Goal: Task Accomplishment & Management: Manage account settings

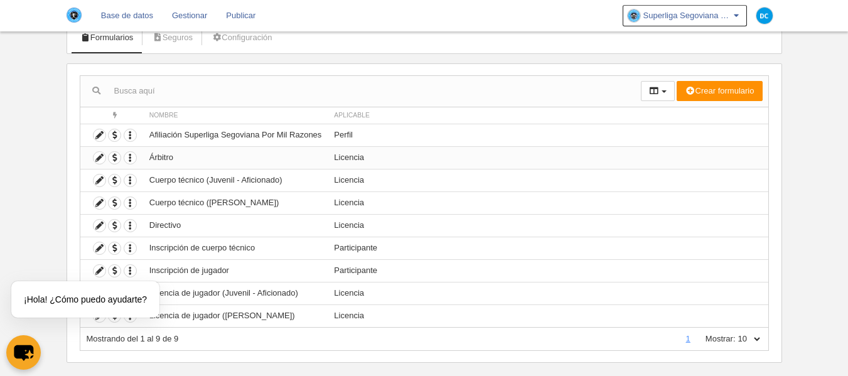
scroll to position [102, 0]
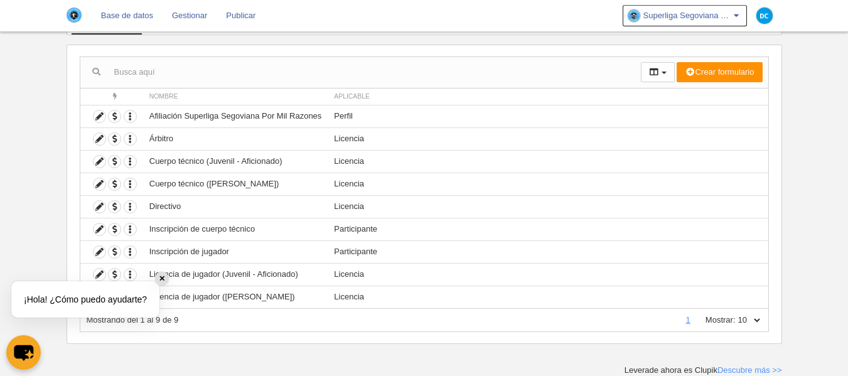
click at [158, 281] on div "✕" at bounding box center [162, 279] width 14 height 14
click at [102, 277] on icon at bounding box center [100, 275] width 12 height 12
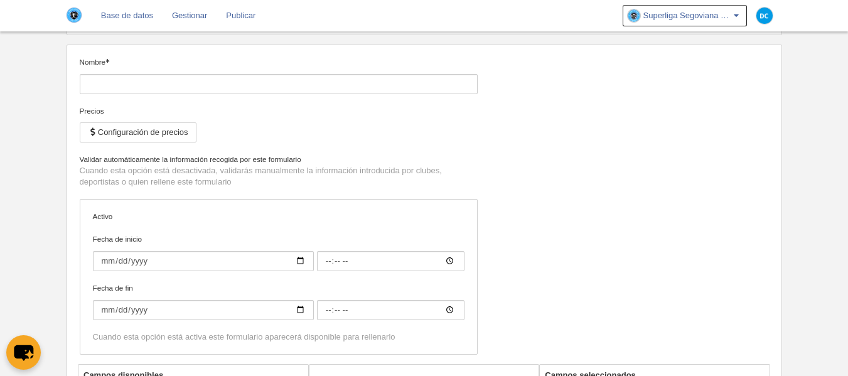
type input "Licencia de jugador (Juvenil - Aficionado)"
checkbox input "true"
type input "[DATE]"
type input "00:00"
type input "[DATE]"
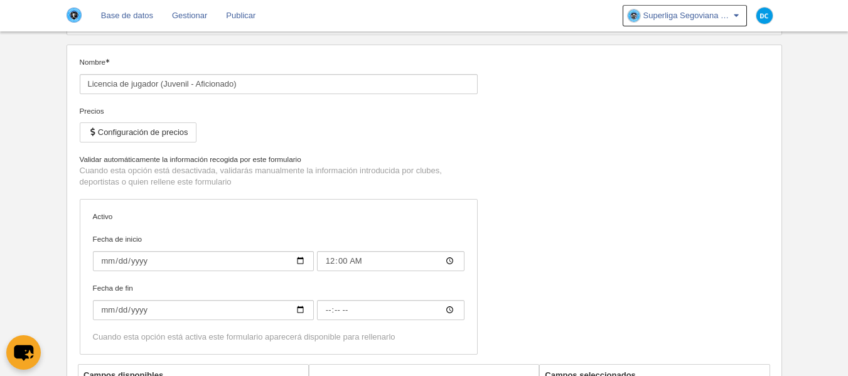
type input "00:00"
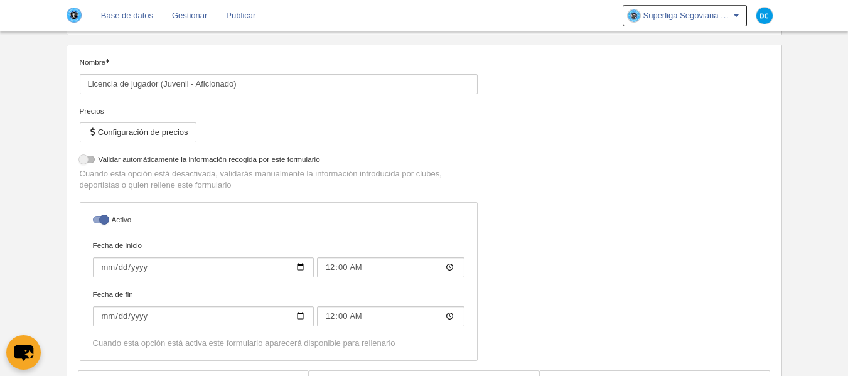
select select "selected"
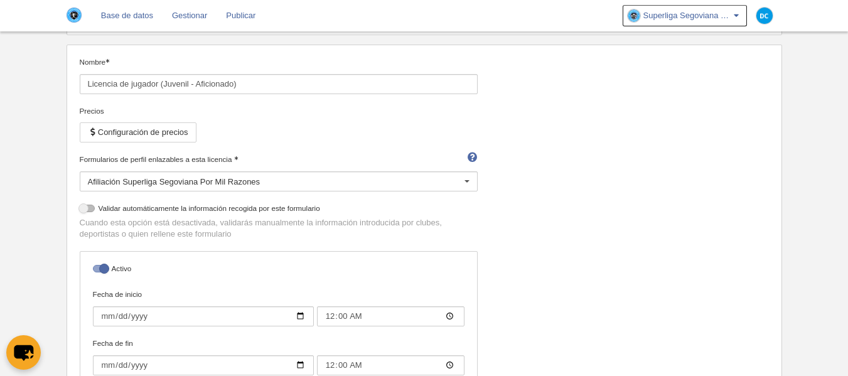
click at [166, 180] on div "Afiliación Superliga Segoviana Por Mil Razones" at bounding box center [279, 181] width 398 height 20
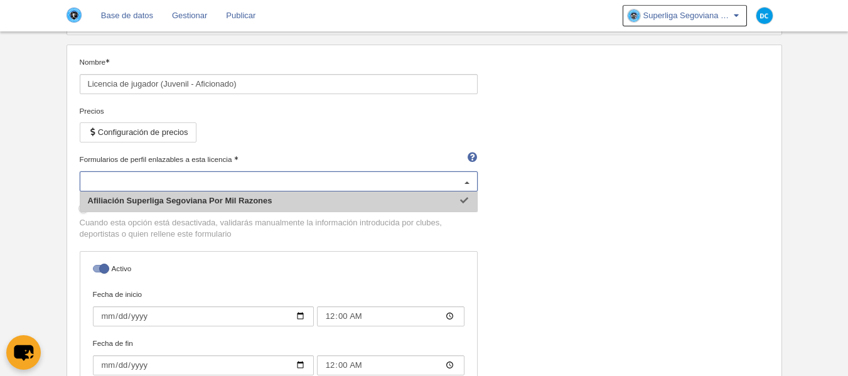
click at [166, 180] on input "Formularios de perfil enlazables a esta licencia" at bounding box center [272, 181] width 369 height 11
click at [254, 136] on div "Precios Configuración de precios" at bounding box center [279, 130] width 398 height 48
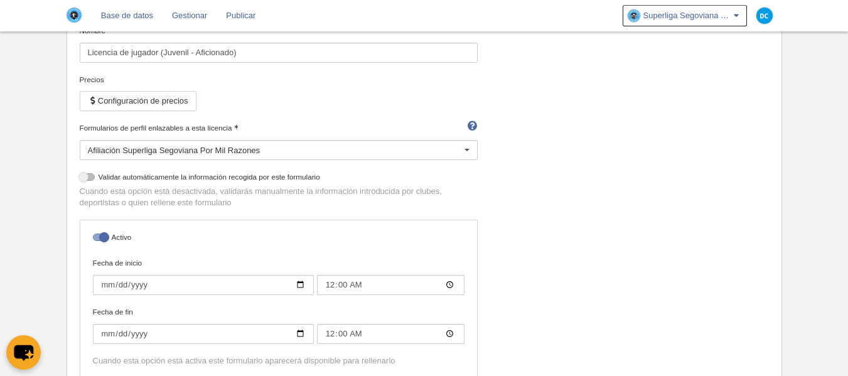
scroll to position [19, 0]
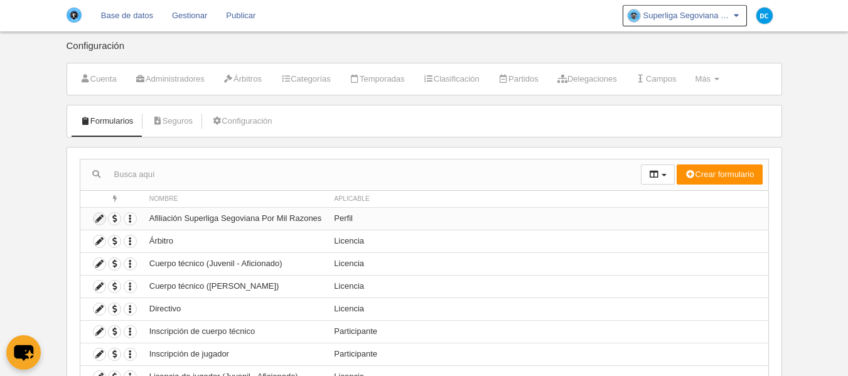
click at [103, 222] on icon at bounding box center [100, 219] width 12 height 12
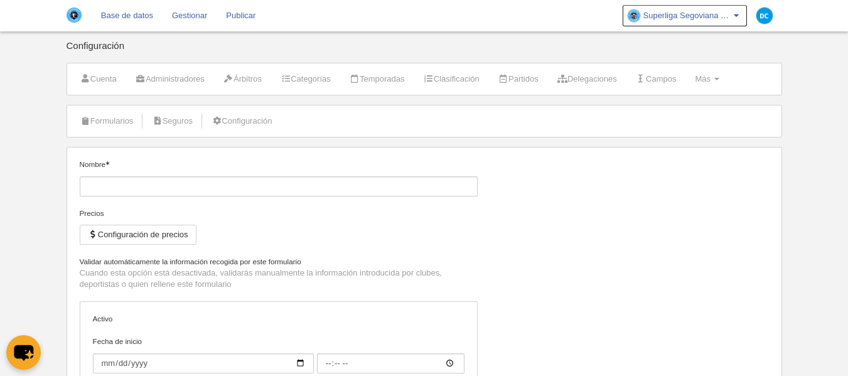
type input "Afiliación Superliga Segoviana Por Mil Razones"
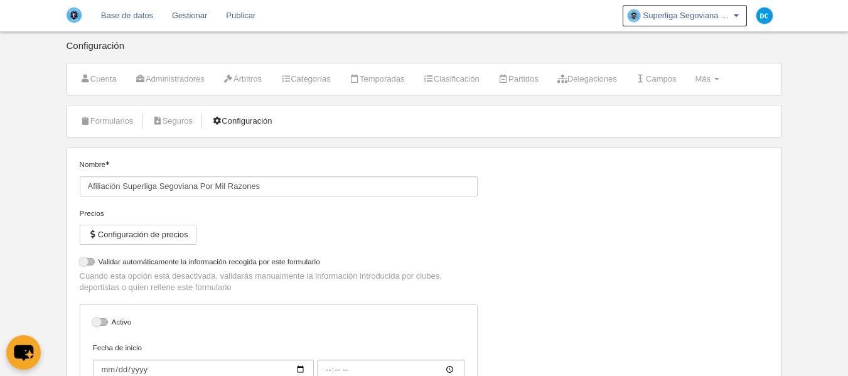
click at [241, 127] on link "Configuración" at bounding box center [242, 121] width 74 height 19
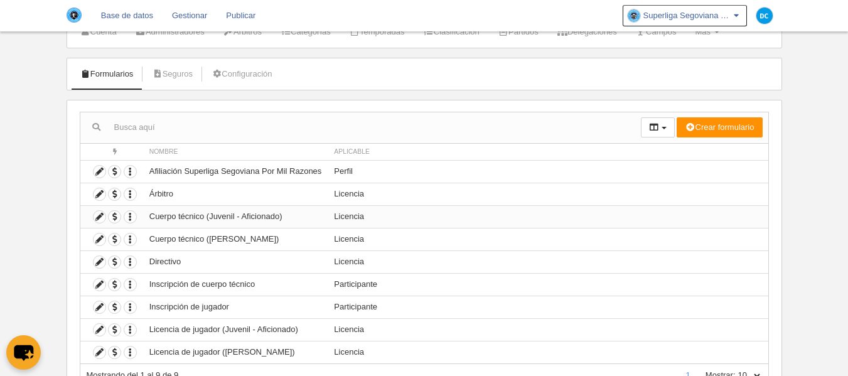
scroll to position [102, 0]
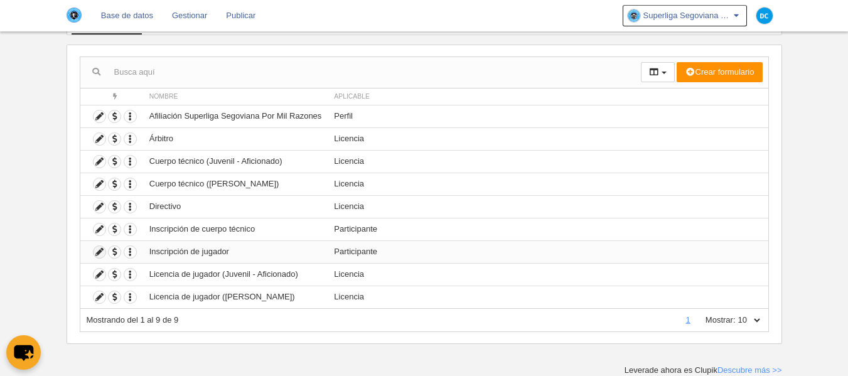
click at [98, 252] on icon at bounding box center [100, 252] width 12 height 12
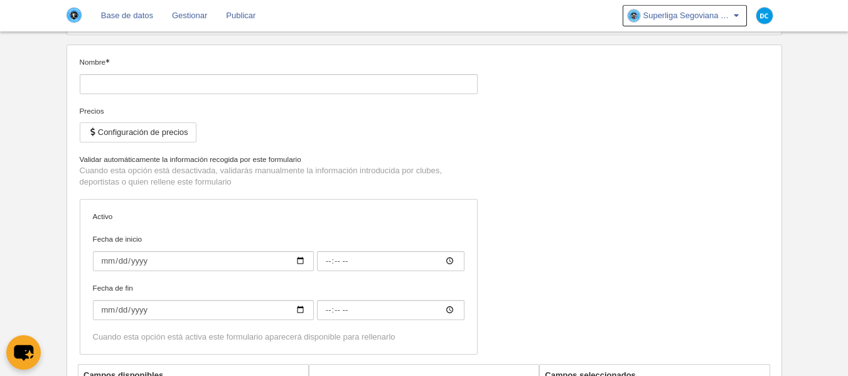
type input "Inscripción de jugador"
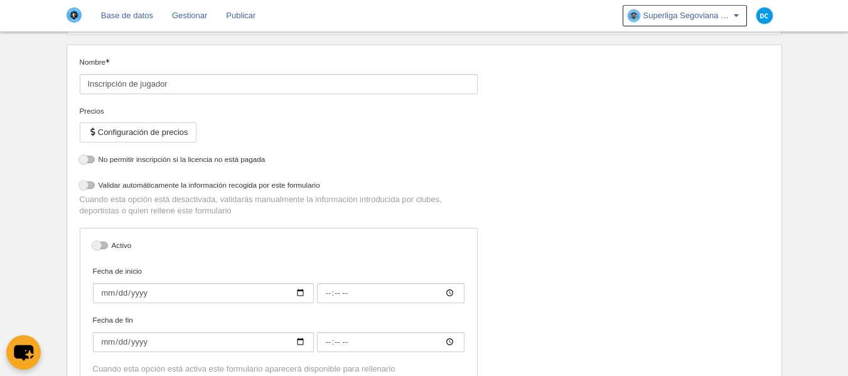
select select "selected"
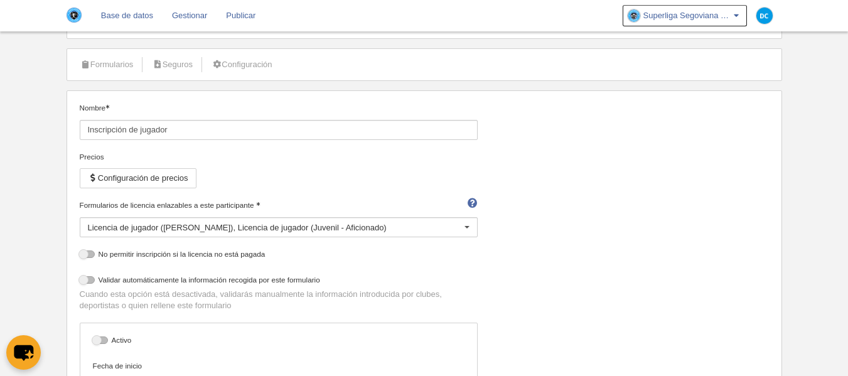
scroll to position [84, 0]
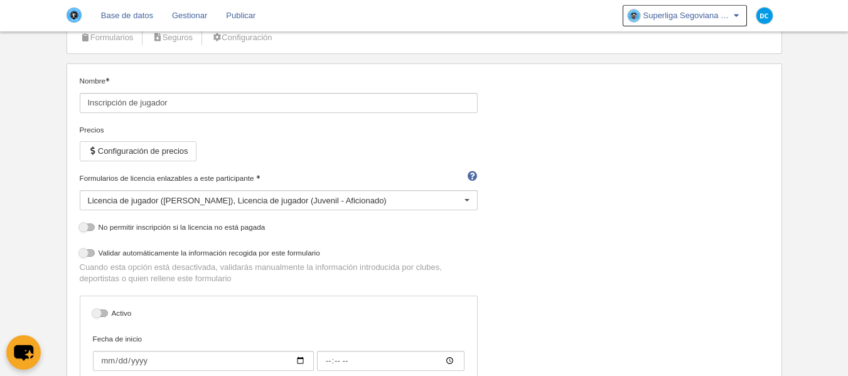
click at [211, 207] on div "Licencia de jugador ([PERSON_NAME]) Licencia de jugador (Juvenil - Aficionado)" at bounding box center [279, 200] width 398 height 20
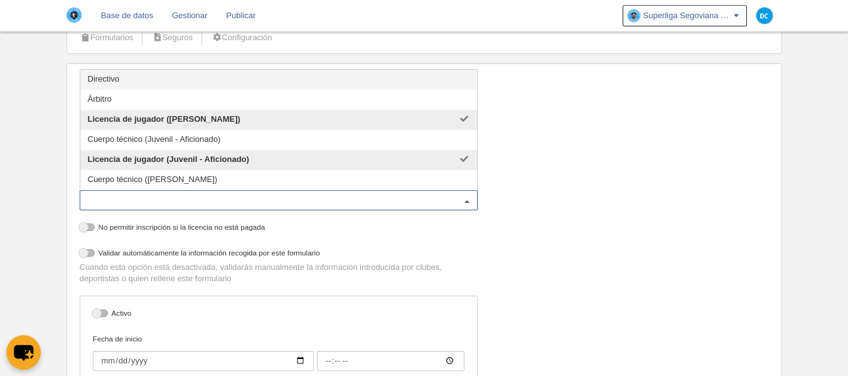
click at [423, 244] on div "No permitir inscripción si la licencia no está pagada" at bounding box center [279, 235] width 408 height 26
click at [437, 205] on div "Licencia de jugador ([PERSON_NAME]) Licencia de jugador (Juvenil - Aficionado)" at bounding box center [279, 200] width 398 height 20
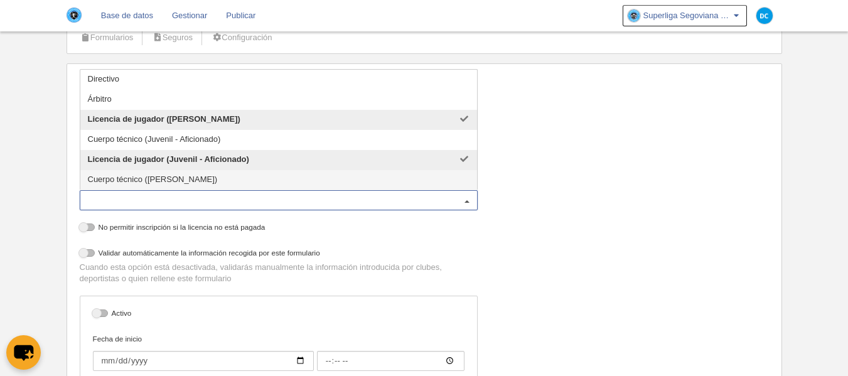
click at [509, 245] on div "Nombre Inscripción de jugador Precios Configuración de precios Formularios de l…" at bounding box center [424, 269] width 699 height 389
click at [391, 204] on div "Licencia de jugador ([PERSON_NAME]) Licencia de jugador (Juvenil - Aficionado)" at bounding box center [279, 200] width 398 height 20
click at [567, 200] on div "Nombre Inscripción de jugador Precios Configuración de precios Formularios de l…" at bounding box center [424, 269] width 699 height 389
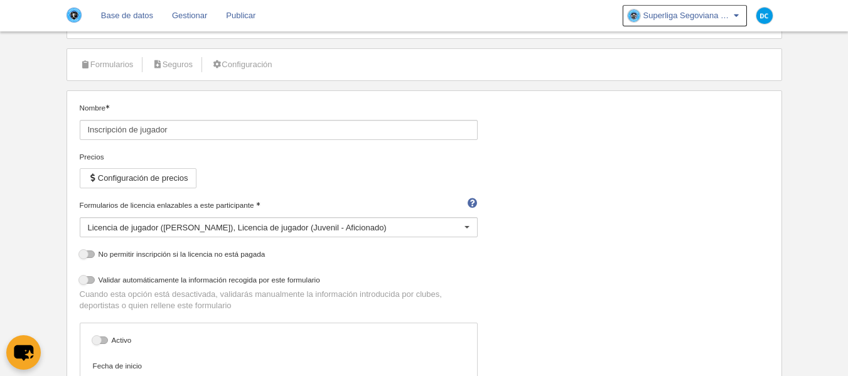
scroll to position [0, 0]
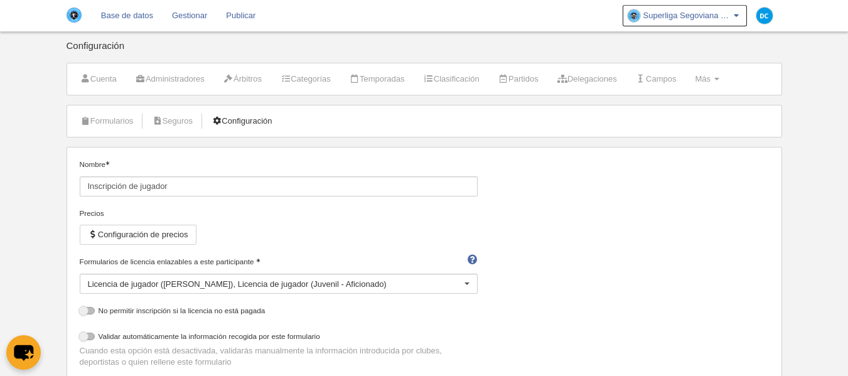
click at [278, 120] on link "Configuración" at bounding box center [242, 121] width 74 height 19
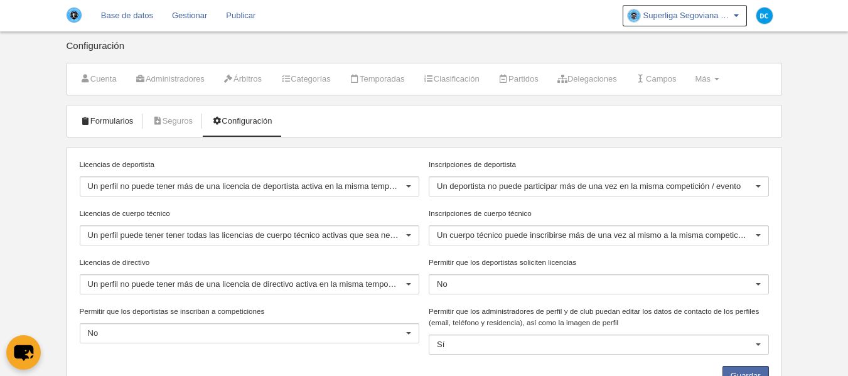
click at [87, 125] on link "Formularios" at bounding box center [106, 121] width 67 height 19
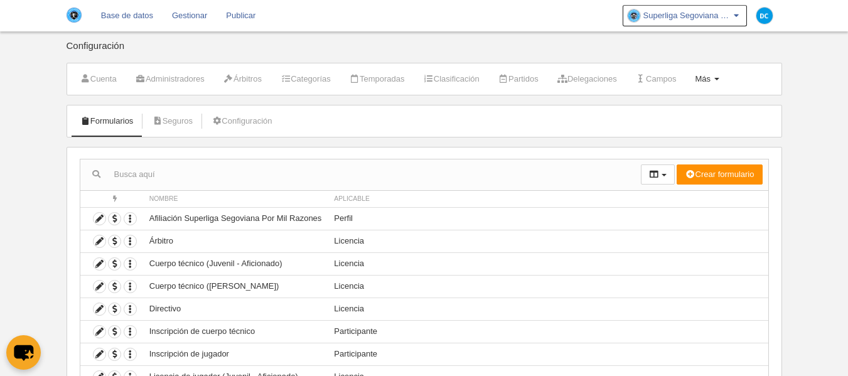
click at [726, 85] on link "Más Menú" at bounding box center [707, 79] width 38 height 19
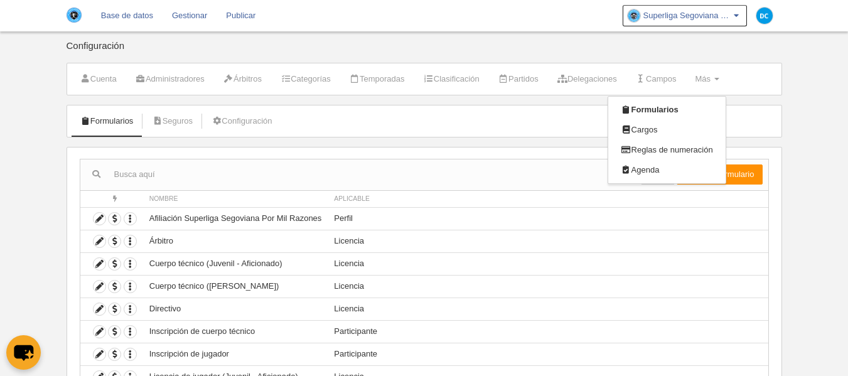
click at [798, 99] on body "Base de datos Gestionar Publicar Superliga Segoviana Por Mil Razones Ajustes ge…" at bounding box center [424, 188] width 848 height 376
